Goal: Book appointment/travel/reservation

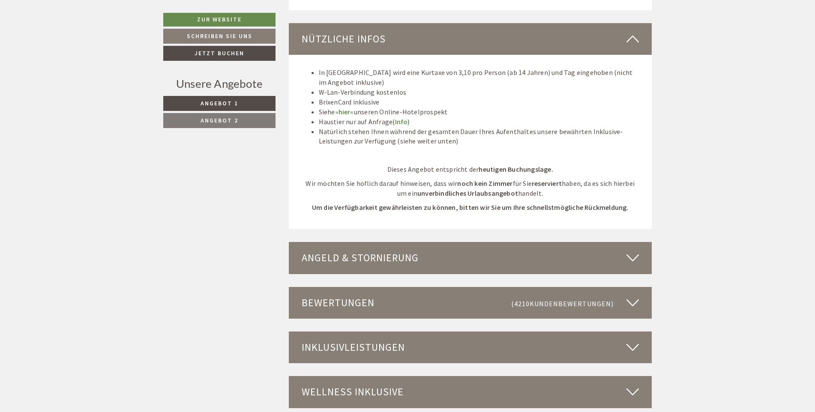
scroll to position [1628, 0]
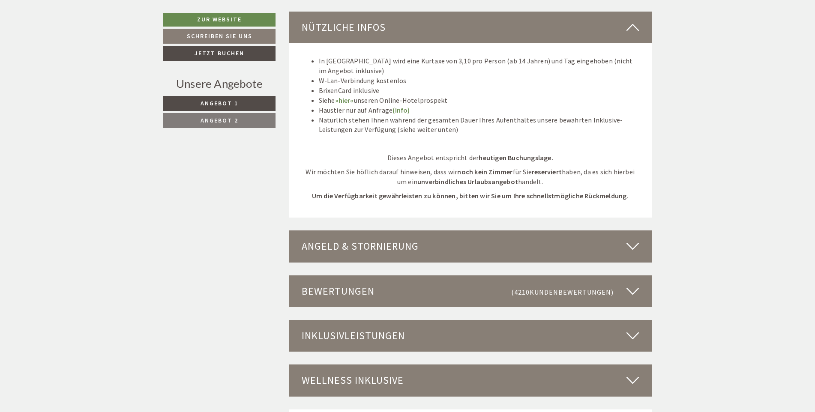
click at [350, 254] on div "Angeld & Stornierung" at bounding box center [470, 246] width 363 height 32
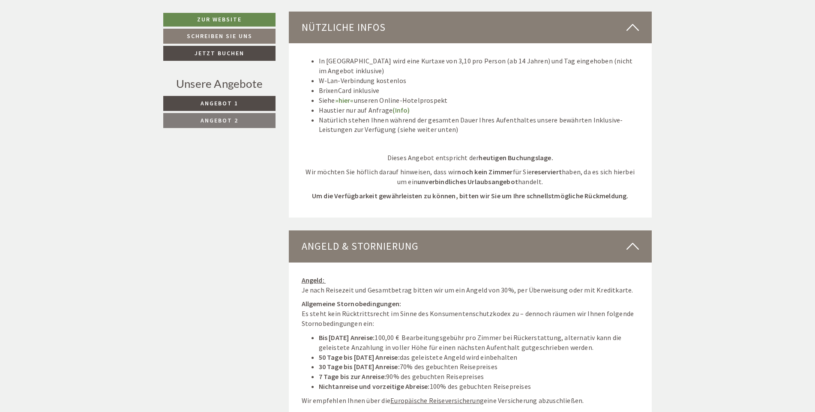
click at [350, 254] on div "Angeld & Stornierung" at bounding box center [470, 246] width 363 height 32
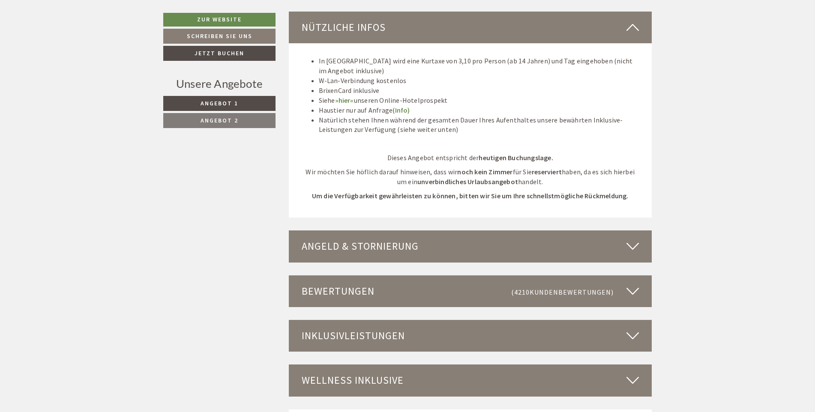
click at [366, 290] on div "Bewertungen (4210 Kundenbewertungen )" at bounding box center [470, 291] width 363 height 32
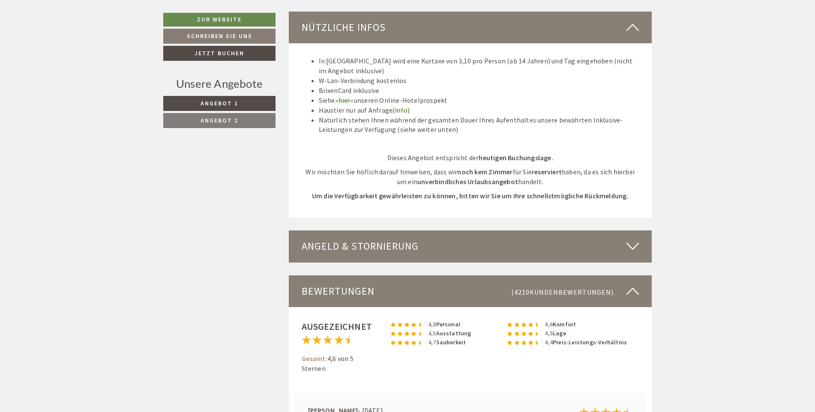
click at [366, 290] on div "Bewertungen (4210 Kundenbewertungen )" at bounding box center [470, 291] width 363 height 32
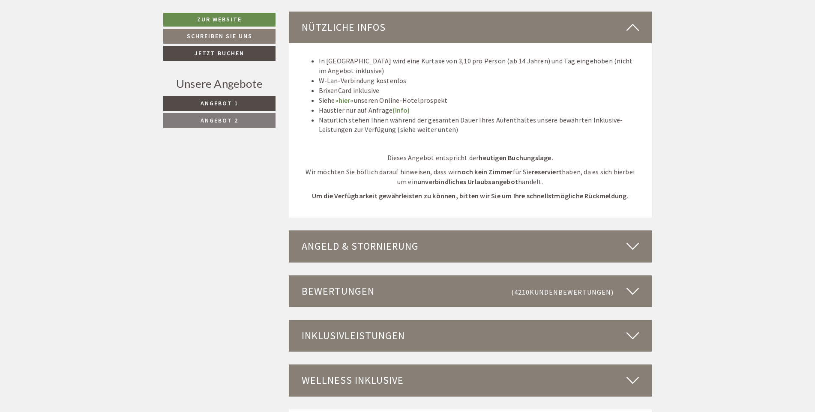
click at [380, 334] on div "Inklusivleistungen" at bounding box center [470, 336] width 363 height 32
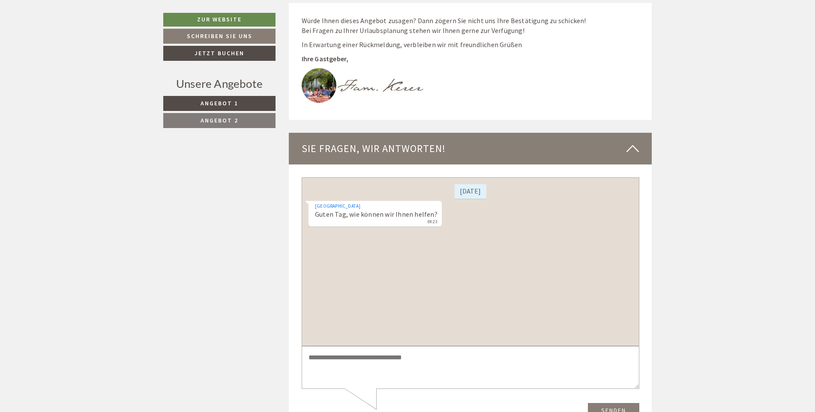
scroll to position [3084, 0]
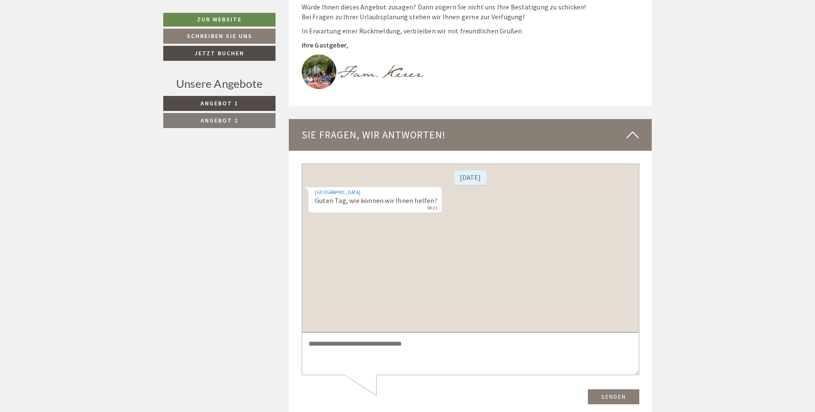
click at [400, 133] on div "Sie fragen, wir antworten!" at bounding box center [470, 135] width 363 height 32
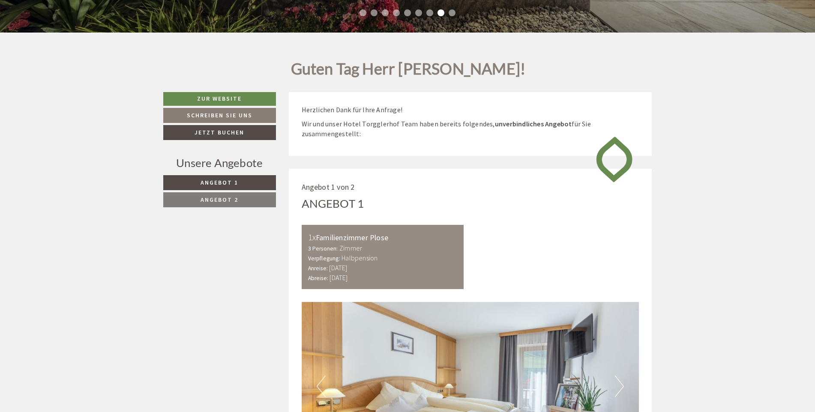
scroll to position [343, 0]
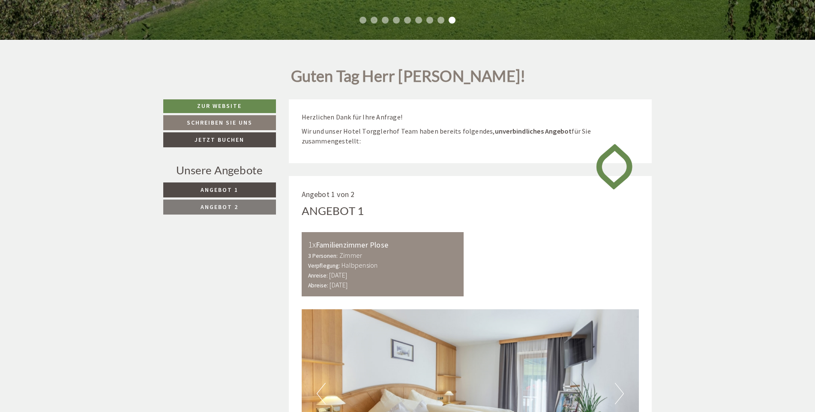
click at [230, 188] on span "Angebot 1" at bounding box center [219, 190] width 38 height 8
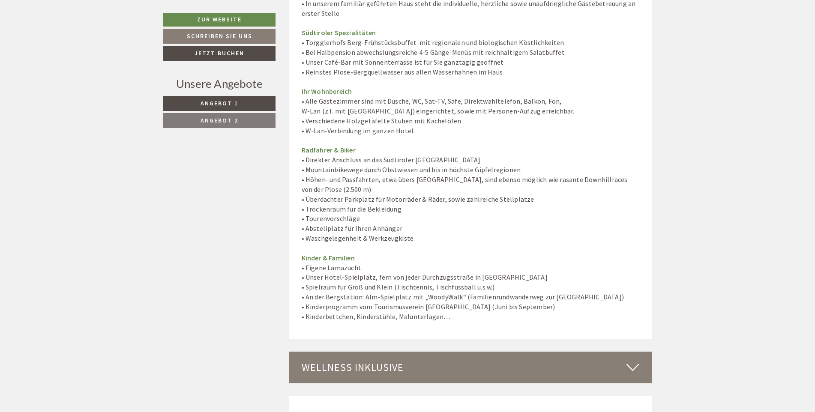
scroll to position [1847, 0]
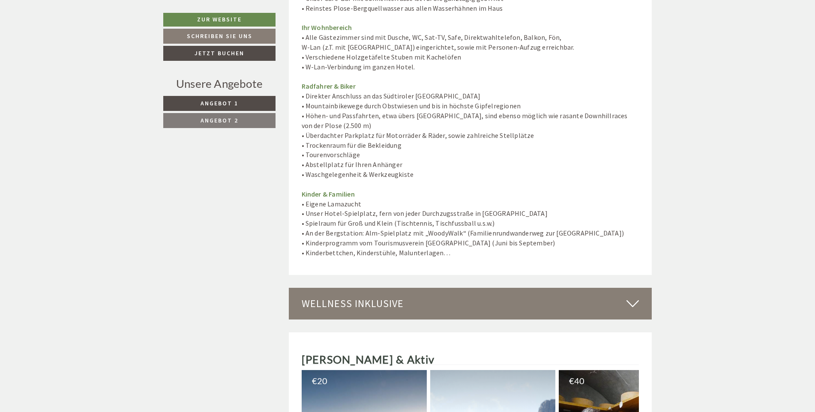
click at [366, 301] on div "Wellness inklusive" at bounding box center [470, 304] width 363 height 32
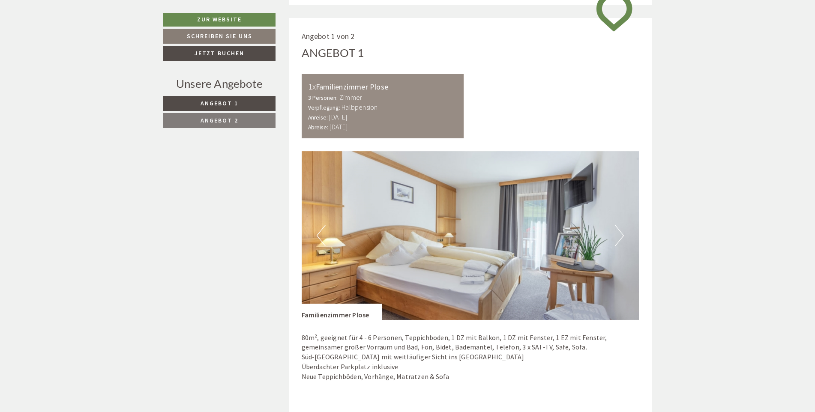
scroll to position [562, 0]
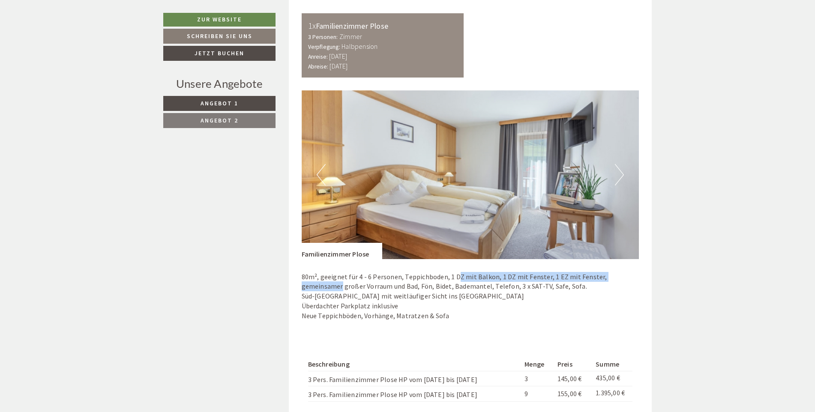
drag, startPoint x: 638, startPoint y: 278, endPoint x: 452, endPoint y: 277, distance: 186.3
click at [452, 277] on p "80m², geeignet für 4 - 6 Personen, Teppichboden, 1 DZ mit Balkon, 1 DZ mit Fens…" at bounding box center [471, 296] width 338 height 49
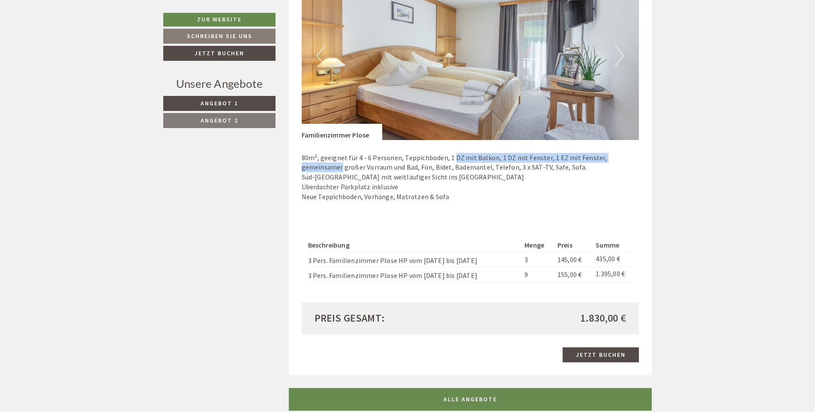
scroll to position [690, 0]
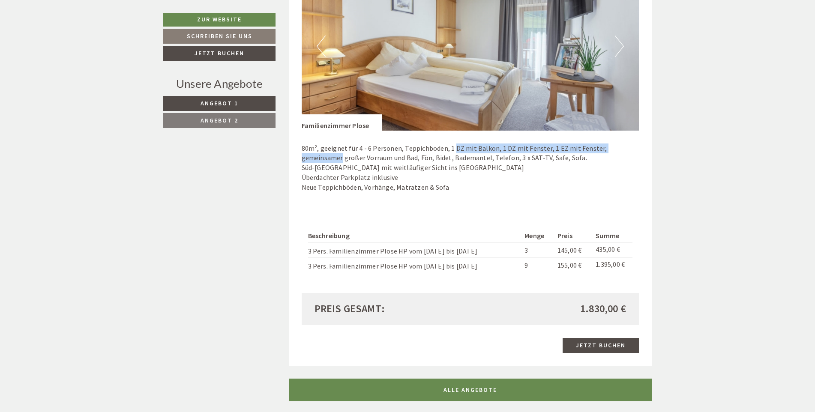
click at [488, 150] on p "80m², geeignet für 4 - 6 Personen, Teppichboden, 1 DZ mit Balkon, 1 DZ mit Fens…" at bounding box center [471, 168] width 338 height 49
drag, startPoint x: 497, startPoint y: 148, endPoint x: 539, endPoint y: 148, distance: 42.0
click at [539, 148] on p "80m², geeignet für 4 - 6 Personen, Teppichboden, 1 DZ mit Balkon, 1 DZ mit Fens…" at bounding box center [471, 168] width 338 height 49
drag, startPoint x: 542, startPoint y: 148, endPoint x: 297, endPoint y: 150, distance: 245.0
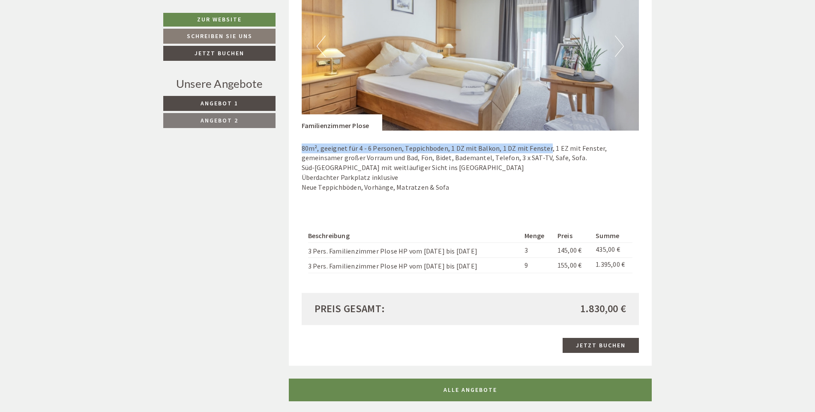
click at [297, 150] on div "Angebot 1 von 2 Angebot 1 1x Familienzimmer Plose 3 Personen: Zimmer Verpflegun…" at bounding box center [470, 97] width 363 height 537
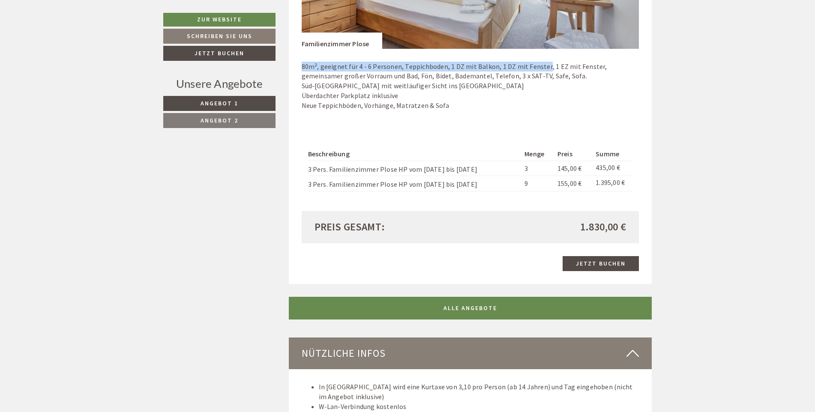
scroll to position [776, 0]
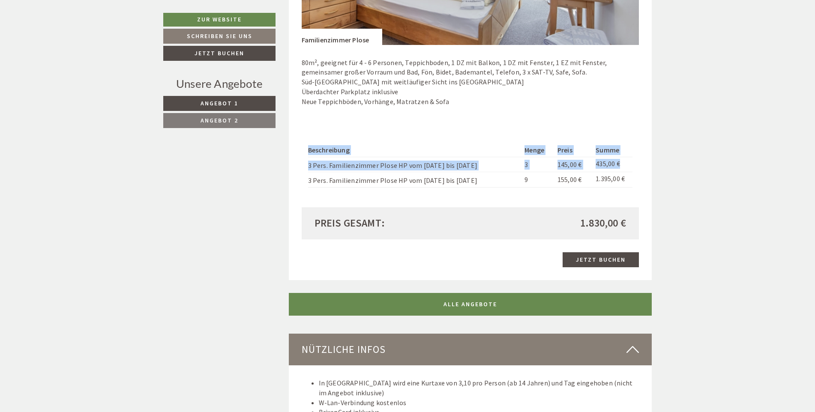
drag, startPoint x: 623, startPoint y: 161, endPoint x: 304, endPoint y: 170, distance: 319.2
click at [304, 170] on div "Beschreibung Menge Preis Summe 3 Pers. Familienzimmer Plose HP vom [DATE] bis […" at bounding box center [471, 166] width 338 height 84
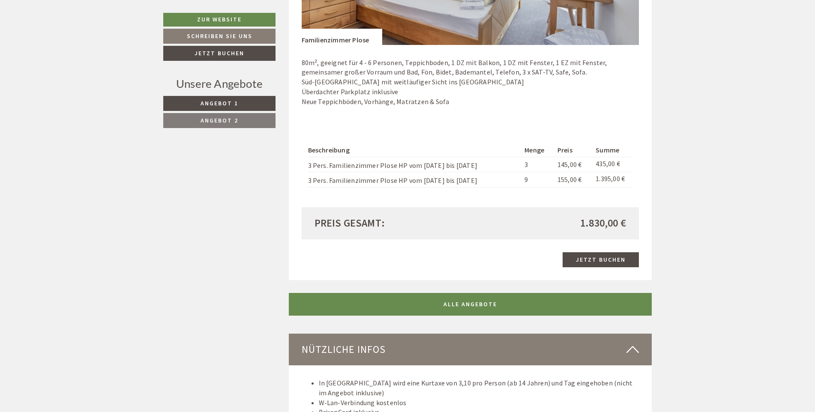
click at [631, 177] on td "1.395,00 €" at bounding box center [612, 179] width 40 height 15
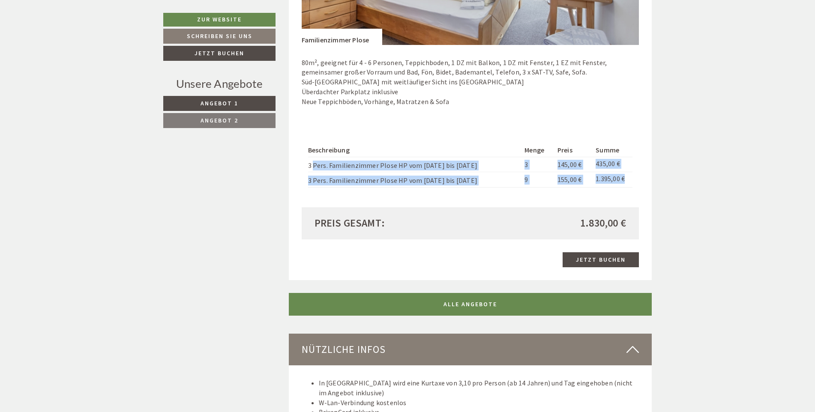
drag, startPoint x: 619, startPoint y: 177, endPoint x: 314, endPoint y: 166, distance: 305.2
click at [314, 166] on tbody "Beschreibung Menge Preis Summe 3 Pers. Familienzimmer Plose HP vom [DATE] bis […" at bounding box center [470, 166] width 325 height 44
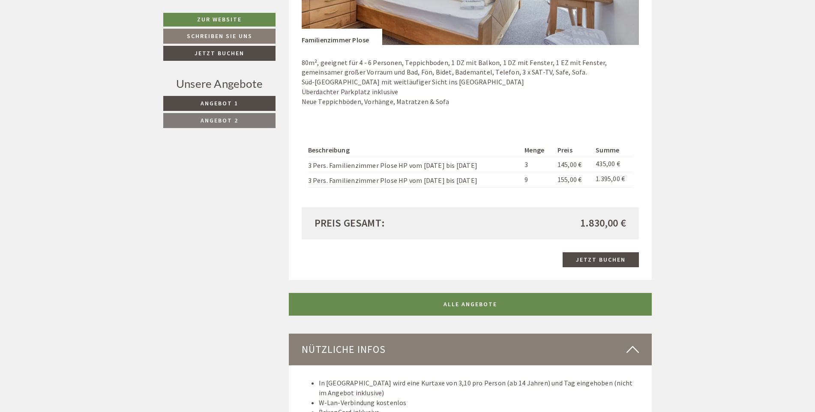
click at [453, 197] on div "Beschreibung Menge Preis Summe 3 Pers. Familienzimmer Plose HP vom [DATE] bis […" at bounding box center [471, 166] width 338 height 84
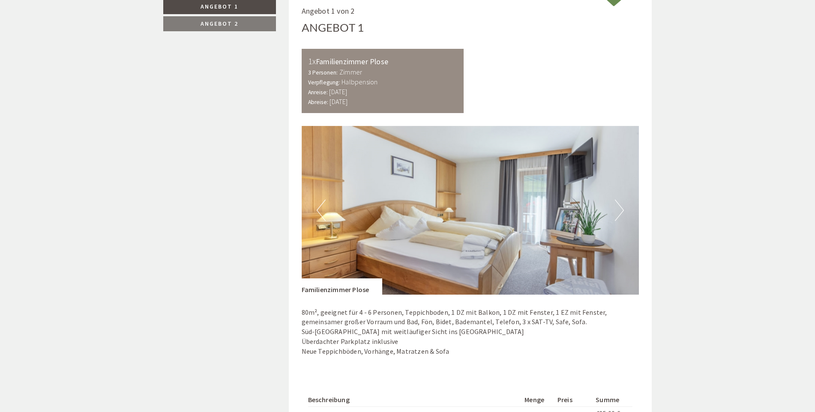
scroll to position [390, 0]
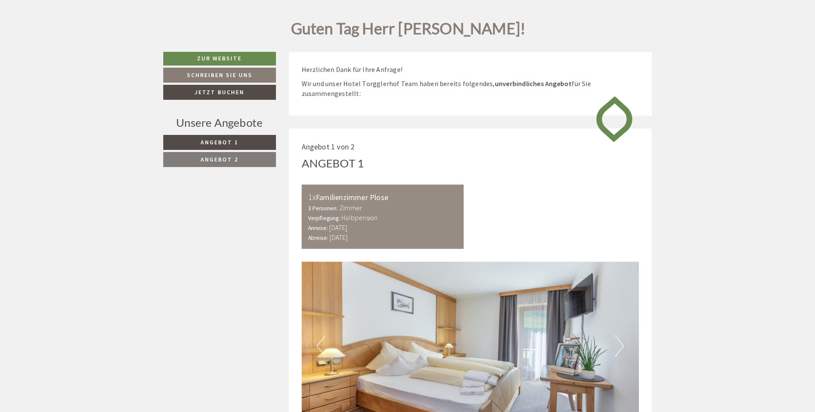
click at [235, 160] on span "Angebot 2" at bounding box center [219, 160] width 38 height 8
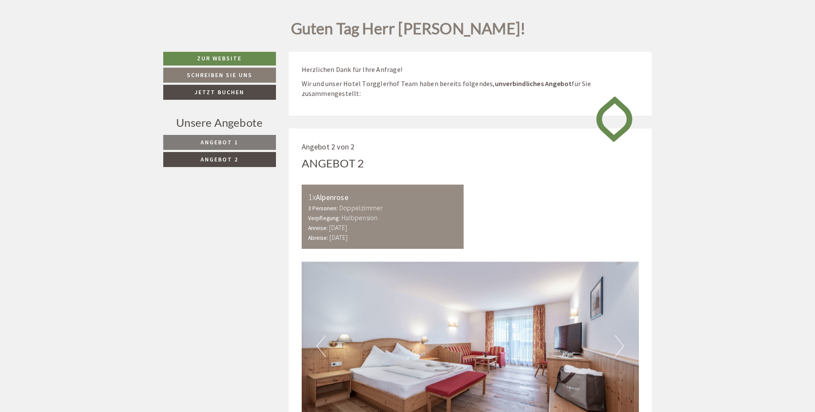
click at [217, 143] on span "Angebot 1" at bounding box center [219, 142] width 38 height 8
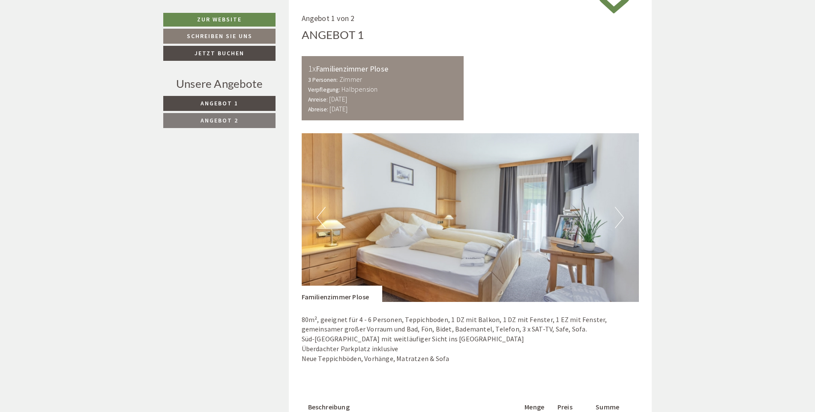
drag, startPoint x: 311, startPoint y: 109, endPoint x: 420, endPoint y: 117, distance: 109.5
click at [420, 117] on div "1x Familienzimmer Plose 3 Personen: Zimmer Verpflegung: Halbpension Anreise: [D…" at bounding box center [383, 88] width 162 height 64
drag, startPoint x: 420, startPoint y: 117, endPoint x: 416, endPoint y: 110, distance: 8.3
click at [416, 110] on div "Anreise: [DATE] Abreise: [DATE]" at bounding box center [383, 104] width 150 height 20
click at [347, 110] on b "[DATE]" at bounding box center [338, 109] width 18 height 9
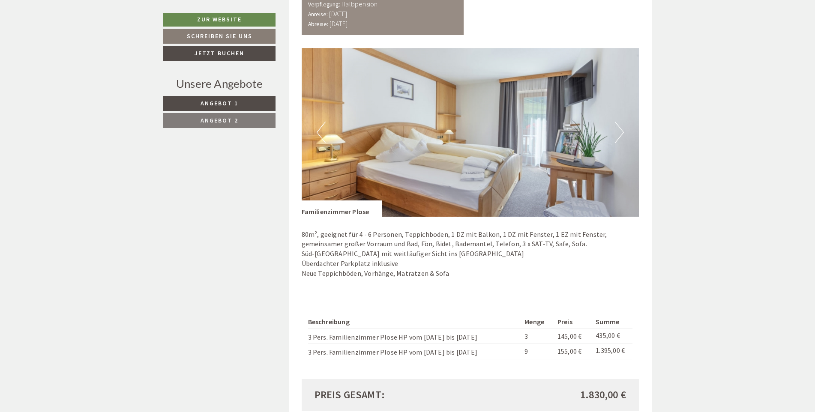
scroll to position [604, 0]
drag, startPoint x: 494, startPoint y: 233, endPoint x: 591, endPoint y: 231, distance: 97.3
click at [591, 231] on p "80m², geeignet für 4 - 6 Personen, Teppichboden, 1 DZ mit Balkon, 1 DZ mit Fens…" at bounding box center [471, 253] width 338 height 49
drag, startPoint x: 591, startPoint y: 231, endPoint x: 517, endPoint y: 242, distance: 74.9
click at [517, 242] on p "80m², geeignet für 4 - 6 Personen, Teppichboden, 1 DZ mit Balkon, 1 DZ mit Fens…" at bounding box center [471, 253] width 338 height 49
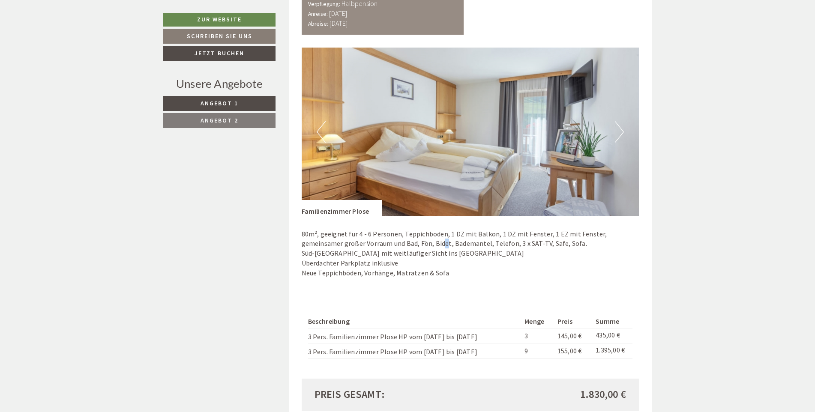
click at [397, 249] on p "80m², geeignet für 4 - 6 Personen, Teppichboden, 1 DZ mit Balkon, 1 DZ mit Fens…" at bounding box center [471, 253] width 338 height 49
drag, startPoint x: 303, startPoint y: 209, endPoint x: 370, endPoint y: 209, distance: 66.8
click at [370, 209] on div "Familienzimmer Plose" at bounding box center [342, 208] width 81 height 16
copy div "Familienzimmer Plose"
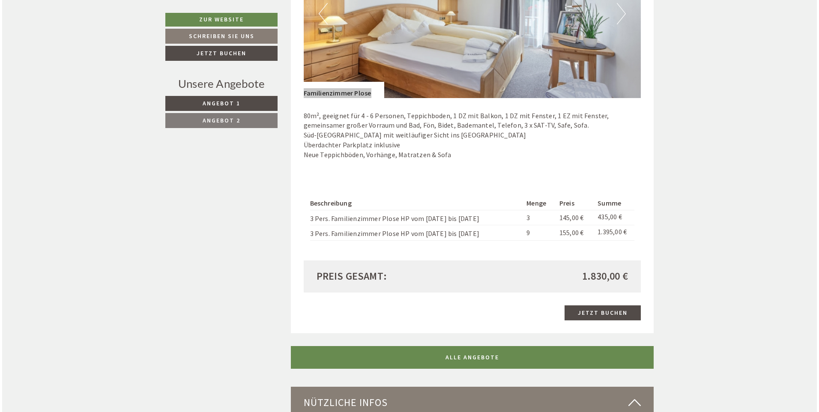
scroll to position [733, 0]
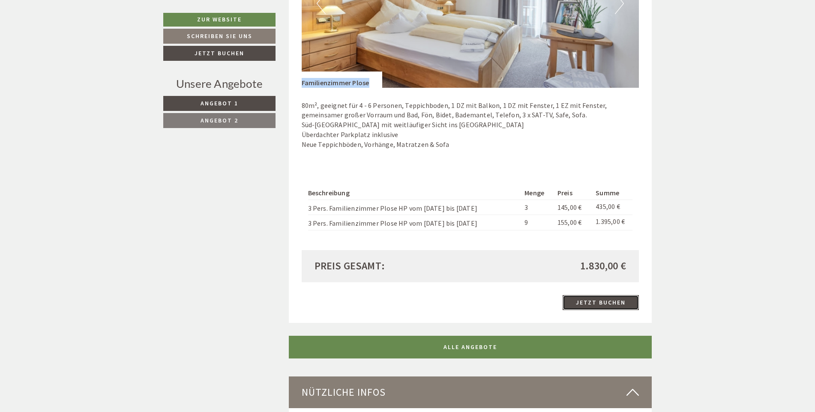
click at [581, 305] on link "Jetzt buchen" at bounding box center [600, 302] width 76 height 15
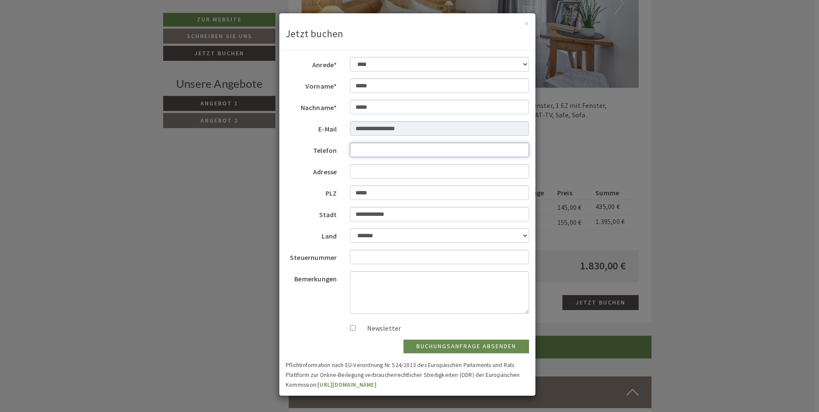
click at [367, 151] on input "Telefon" at bounding box center [439, 150] width 179 height 15
type input "**********"
select select "*"
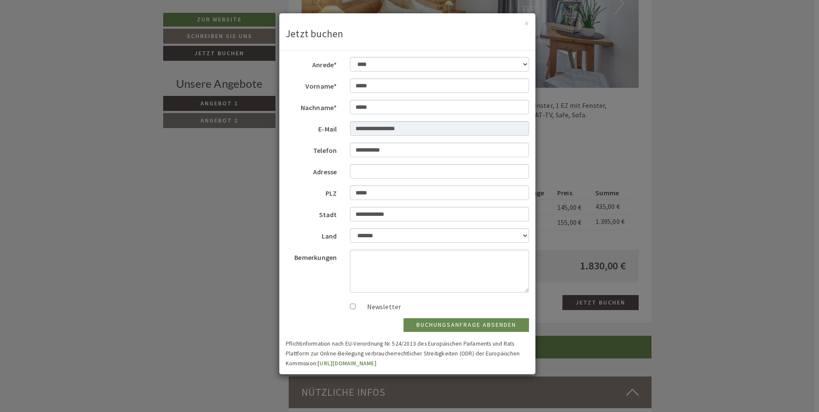
click at [377, 302] on div "Newsletter" at bounding box center [439, 305] width 179 height 13
click at [361, 307] on label "Newsletter" at bounding box center [380, 307] width 43 height 10
drag, startPoint x: 394, startPoint y: 151, endPoint x: 330, endPoint y: 150, distance: 63.8
click at [330, 150] on div "**********" at bounding box center [407, 150] width 256 height 15
type input "**********"
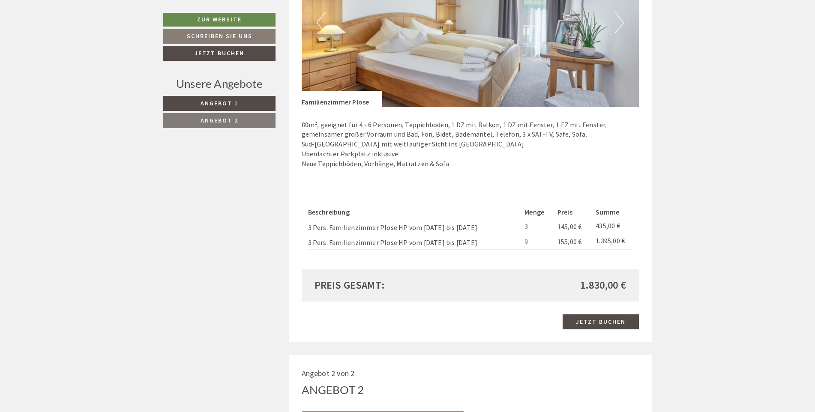
scroll to position [728, 0]
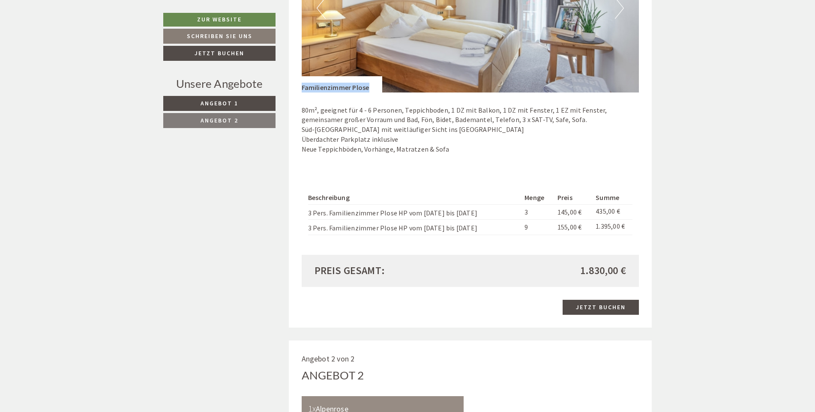
drag, startPoint x: 302, startPoint y: 87, endPoint x: 372, endPoint y: 90, distance: 70.3
click at [372, 90] on div "Familienzimmer Plose" at bounding box center [342, 84] width 81 height 16
drag, startPoint x: 577, startPoint y: 270, endPoint x: 625, endPoint y: 272, distance: 48.0
click at [625, 272] on div "1.830,00 €" at bounding box center [551, 270] width 162 height 15
drag, startPoint x: 625, startPoint y: 272, endPoint x: 582, endPoint y: 268, distance: 43.4
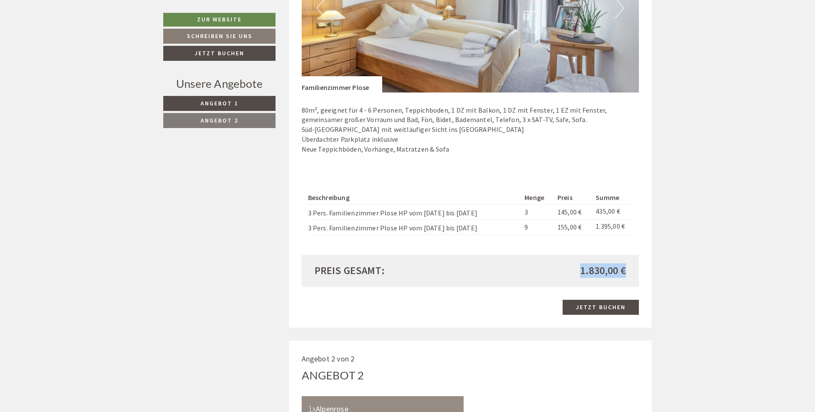
click at [582, 268] on span "1.830,00 €" at bounding box center [603, 270] width 46 height 15
drag, startPoint x: 580, startPoint y: 268, endPoint x: 617, endPoint y: 272, distance: 36.7
click at [617, 272] on span "1.830,00 €" at bounding box center [603, 270] width 46 height 15
click at [596, 306] on link "Jetzt buchen" at bounding box center [600, 307] width 76 height 15
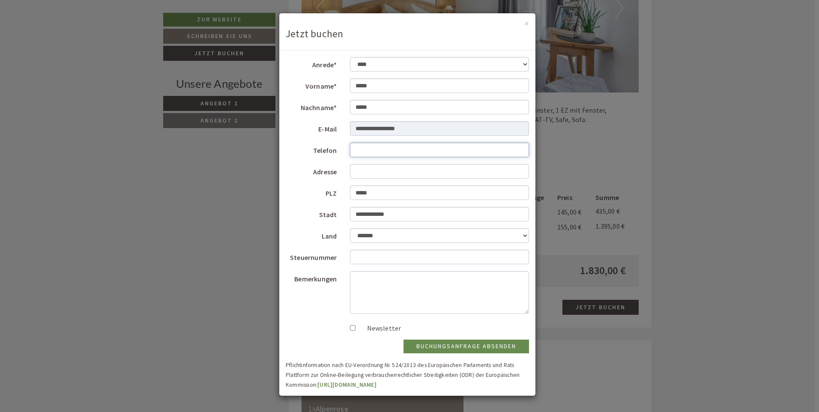
click at [366, 150] on input "Telefon" at bounding box center [439, 150] width 179 height 15
type input "**********"
select select "*"
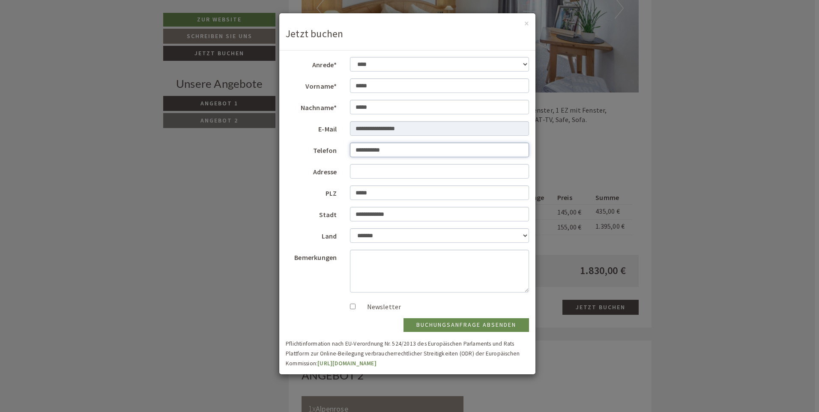
drag, startPoint x: 355, startPoint y: 150, endPoint x: 358, endPoint y: 154, distance: 5.6
click at [355, 150] on input "**********" at bounding box center [439, 150] width 179 height 15
type input "**********"
click at [373, 171] on input "Adresse" at bounding box center [439, 171] width 179 height 15
type input "**********"
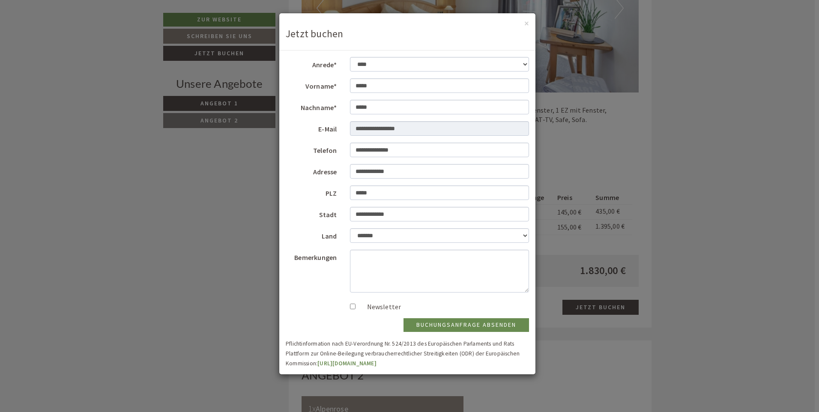
click at [376, 306] on label "Newsletter" at bounding box center [380, 307] width 43 height 10
click at [374, 305] on label "Newsletter" at bounding box center [380, 307] width 43 height 10
drag, startPoint x: 440, startPoint y: 327, endPoint x: 394, endPoint y: 120, distance: 212.1
click at [398, 132] on form "**********" at bounding box center [407, 212] width 243 height 311
click at [446, 326] on button "Buchungsanfrage absenden" at bounding box center [467, 325] width 126 height 14
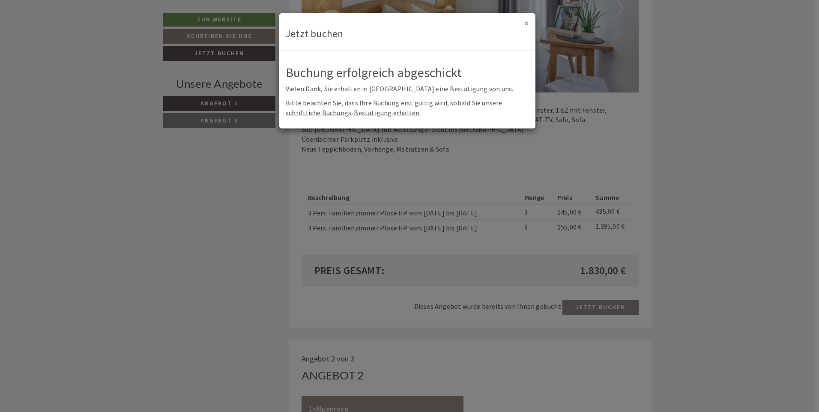
click at [525, 24] on button "×" at bounding box center [526, 23] width 5 height 9
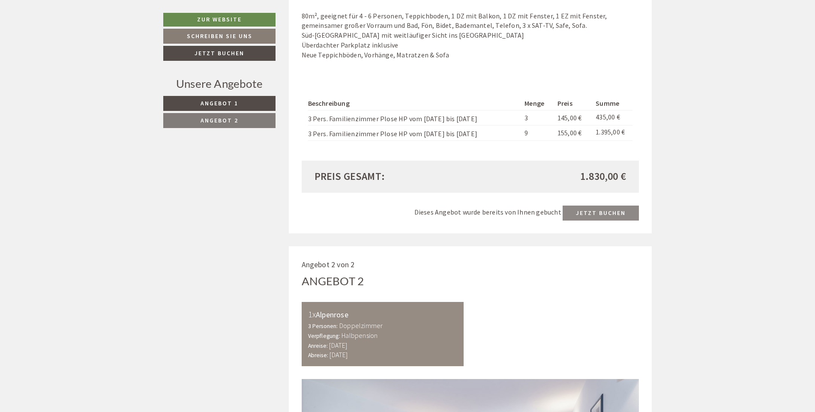
scroll to position [857, 0]
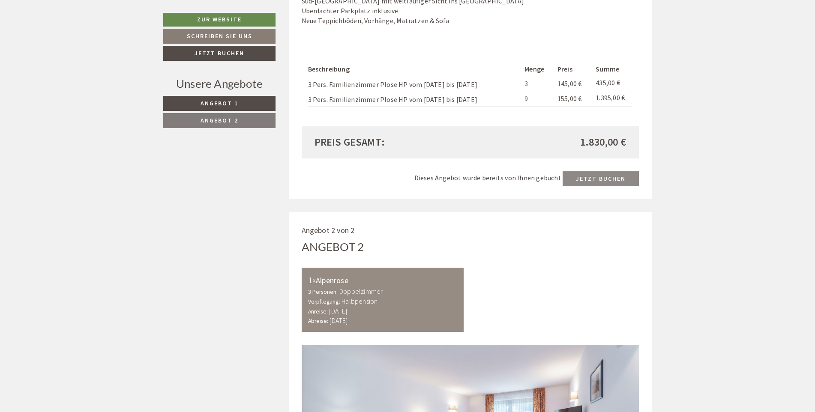
click at [590, 179] on div "Dieses Angebot wurde bereits von Ihnen gebucht Jetzt buchen" at bounding box center [471, 178] width 338 height 15
click at [589, 179] on div "Dieses Angebot wurde bereits von Ihnen gebucht Jetzt buchen" at bounding box center [471, 178] width 338 height 15
